Goal: Contribute content

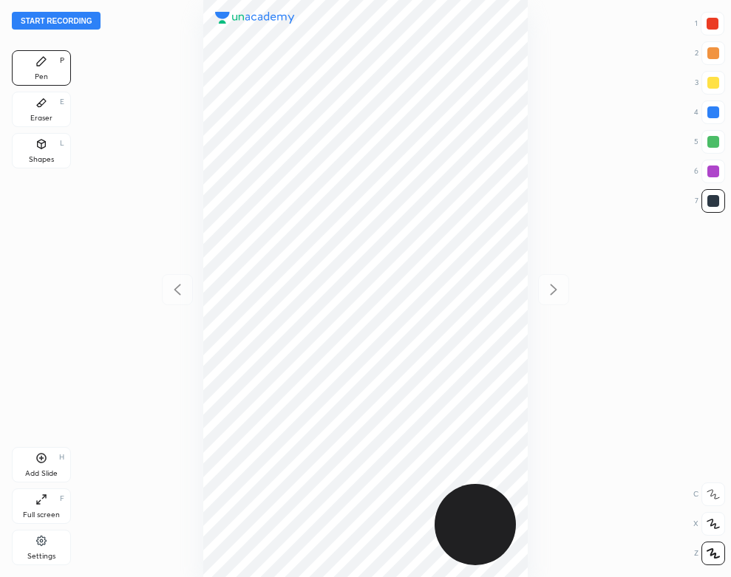
scroll to position [577, 494]
click at [131, 123] on div at bounding box center [365, 288] width 494 height 577
click at [61, 20] on button "Start recording" at bounding box center [56, 21] width 89 height 18
click at [50, 460] on div "Add Slide H" at bounding box center [41, 464] width 59 height 35
click at [31, 95] on div "Eraser E" at bounding box center [41, 109] width 59 height 35
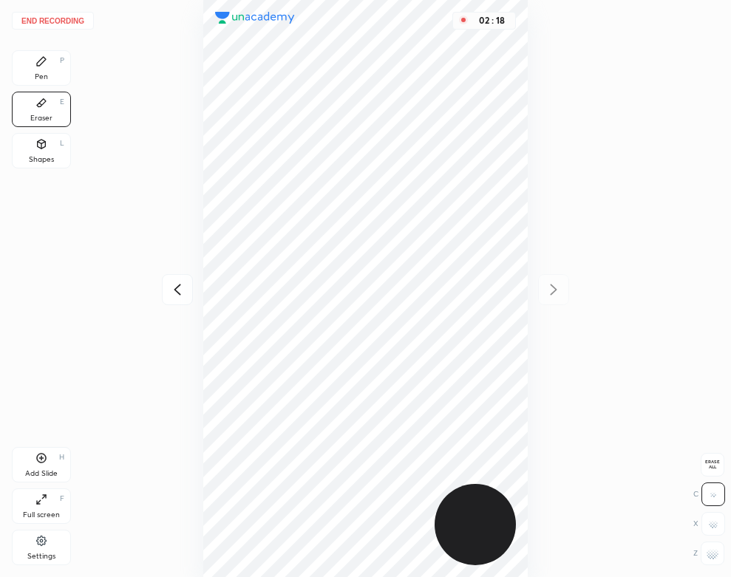
click at [47, 55] on div "Pen P" at bounding box center [41, 67] width 59 height 35
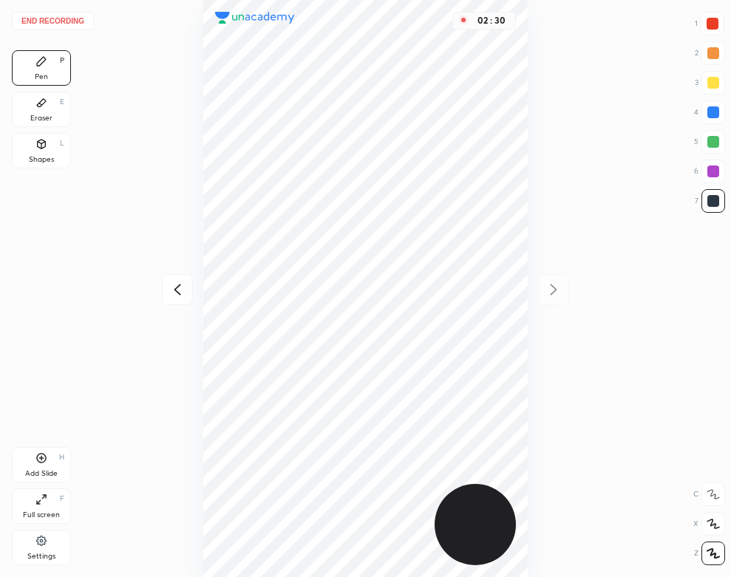
click at [174, 285] on icon at bounding box center [178, 290] width 18 height 18
click at [534, 382] on div "02 : 41" at bounding box center [365, 288] width 494 height 577
click at [556, 299] on div at bounding box center [553, 289] width 31 height 31
click at [528, 434] on div "03 : 27" at bounding box center [365, 288] width 494 height 577
click at [62, 152] on div "Shapes L" at bounding box center [41, 150] width 59 height 35
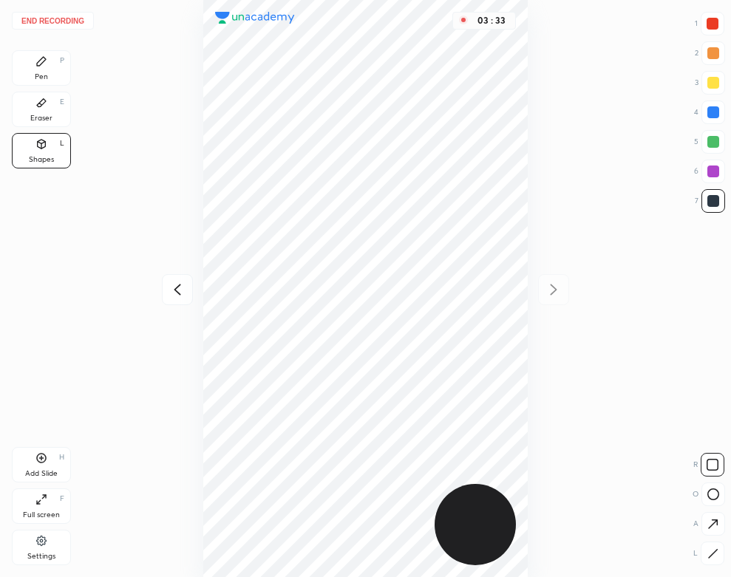
click at [38, 479] on div "Add Slide H" at bounding box center [41, 464] width 59 height 35
click at [55, 81] on div "Pen P" at bounding box center [41, 67] width 59 height 35
click at [47, 156] on div "Shapes" at bounding box center [41, 159] width 25 height 7
click at [35, 46] on div "End recording 1 2 3 4 5 6 7 R O A L C X Z Erase all C X Z Pen P Eraser E Shapes…" at bounding box center [365, 288] width 731 height 577
click at [38, 64] on icon at bounding box center [41, 61] width 9 height 9
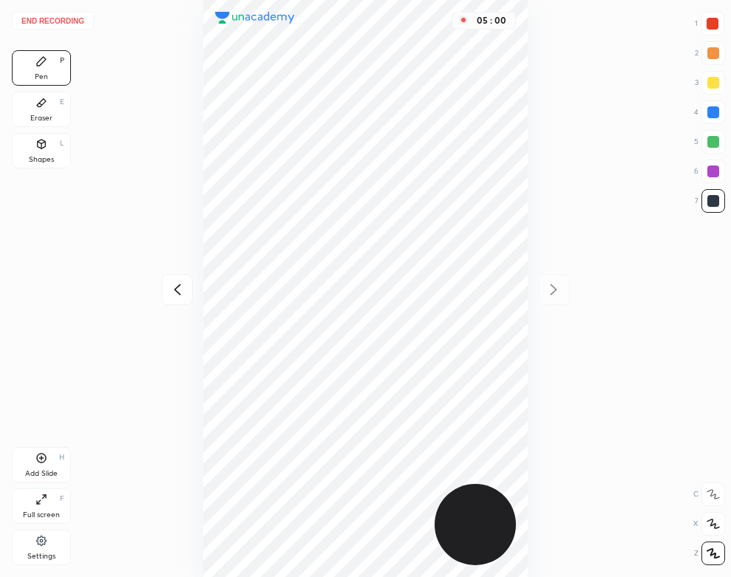
click at [44, 112] on div "Eraser E" at bounding box center [41, 109] width 59 height 35
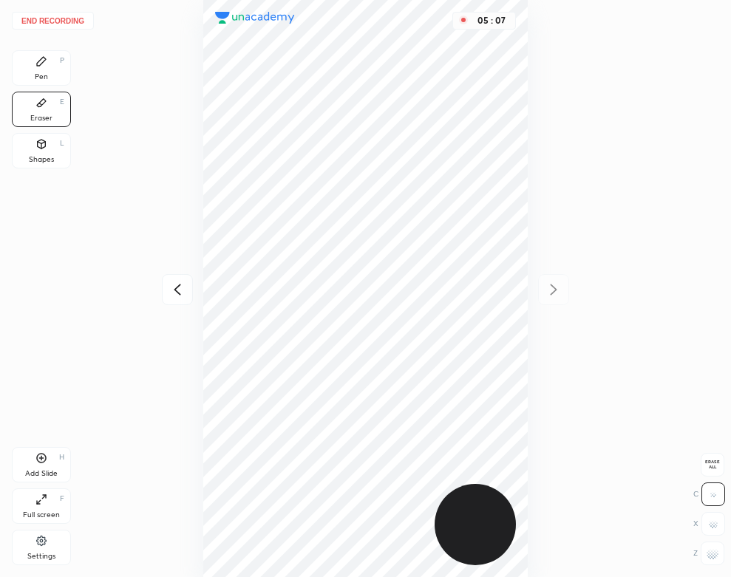
click at [41, 71] on div "Pen P" at bounding box center [41, 67] width 59 height 35
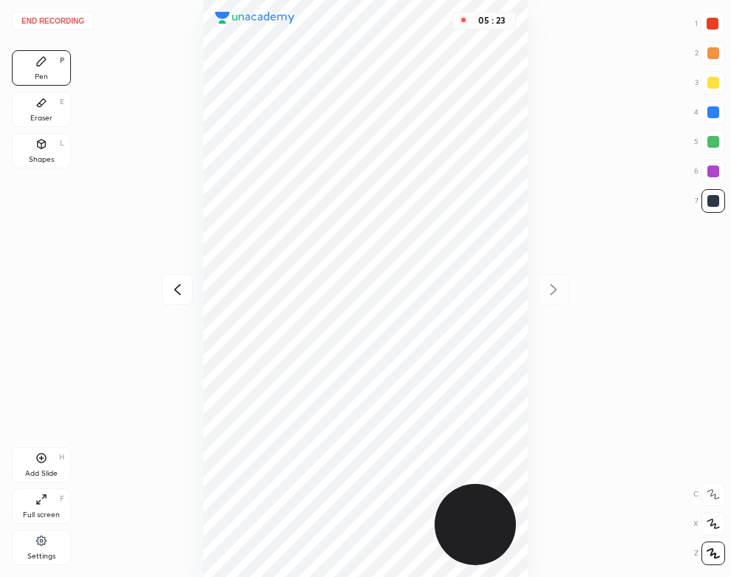
click at [38, 470] on div "Add Slide" at bounding box center [41, 473] width 33 height 7
click at [19, 140] on div "Shapes L" at bounding box center [41, 150] width 59 height 35
click at [70, 12] on button "End recording" at bounding box center [53, 21] width 82 height 18
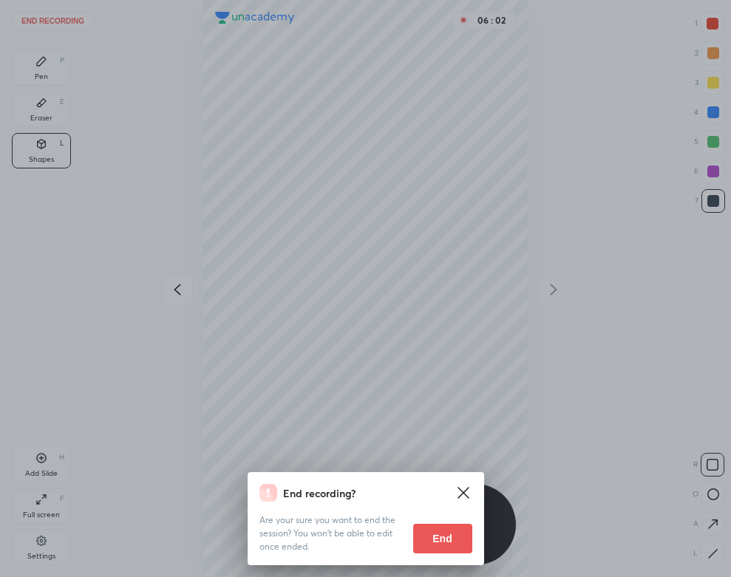
click at [420, 541] on button "End" at bounding box center [442, 539] width 59 height 30
